Goal: Task Accomplishment & Management: Use online tool/utility

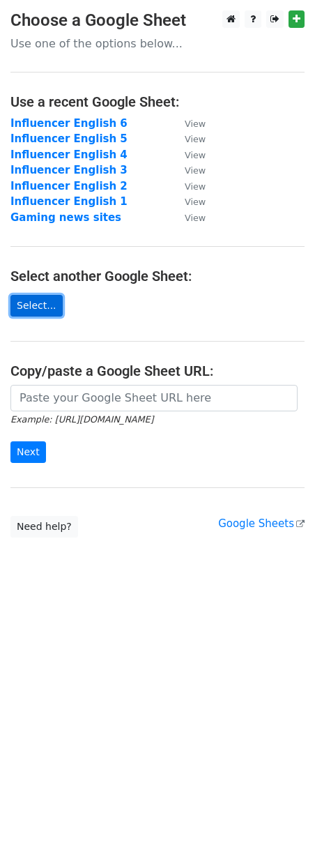
click at [45, 306] on link "Select..." at bounding box center [36, 306] width 52 height 22
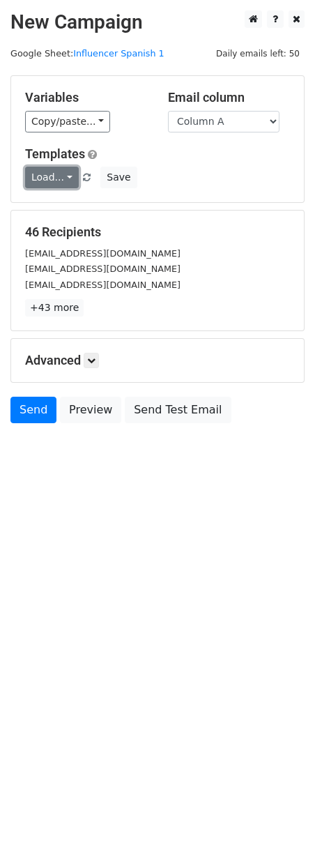
click at [72, 175] on link "Load..." at bounding box center [52, 178] width 54 height 22
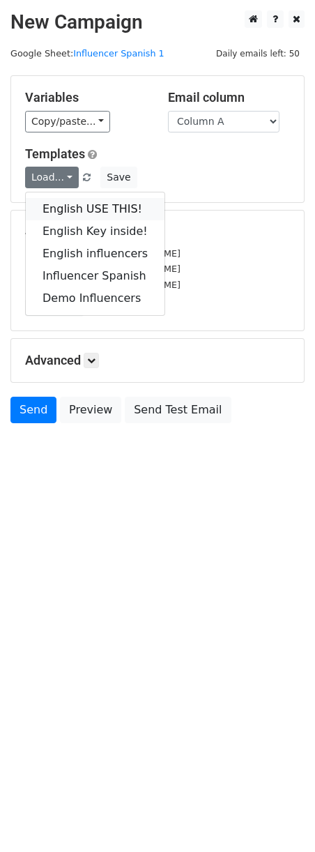
click at [75, 208] on link "English USE THIS!" at bounding box center [95, 209] width 139 height 22
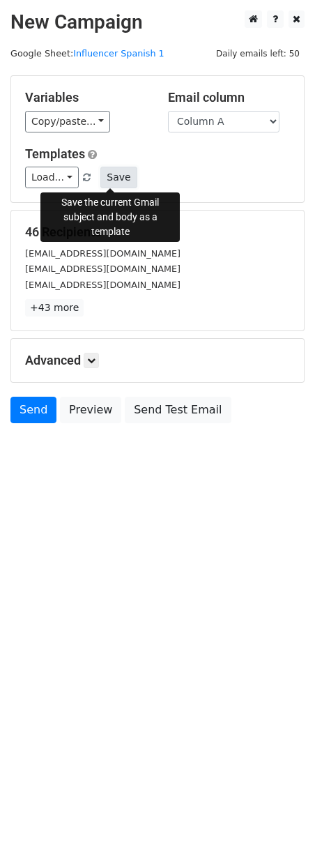
click at [105, 176] on button "Save" at bounding box center [118, 178] width 36 height 22
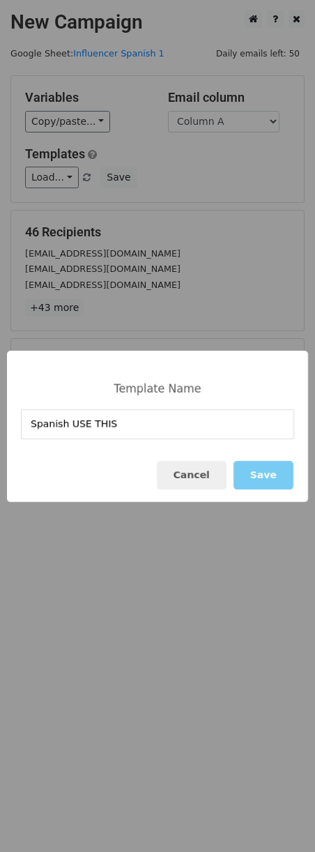
type input "Spanish USE THIS"
click at [276, 479] on button "Save" at bounding box center [263, 475] width 60 height 29
